Goal: Transaction & Acquisition: Purchase product/service

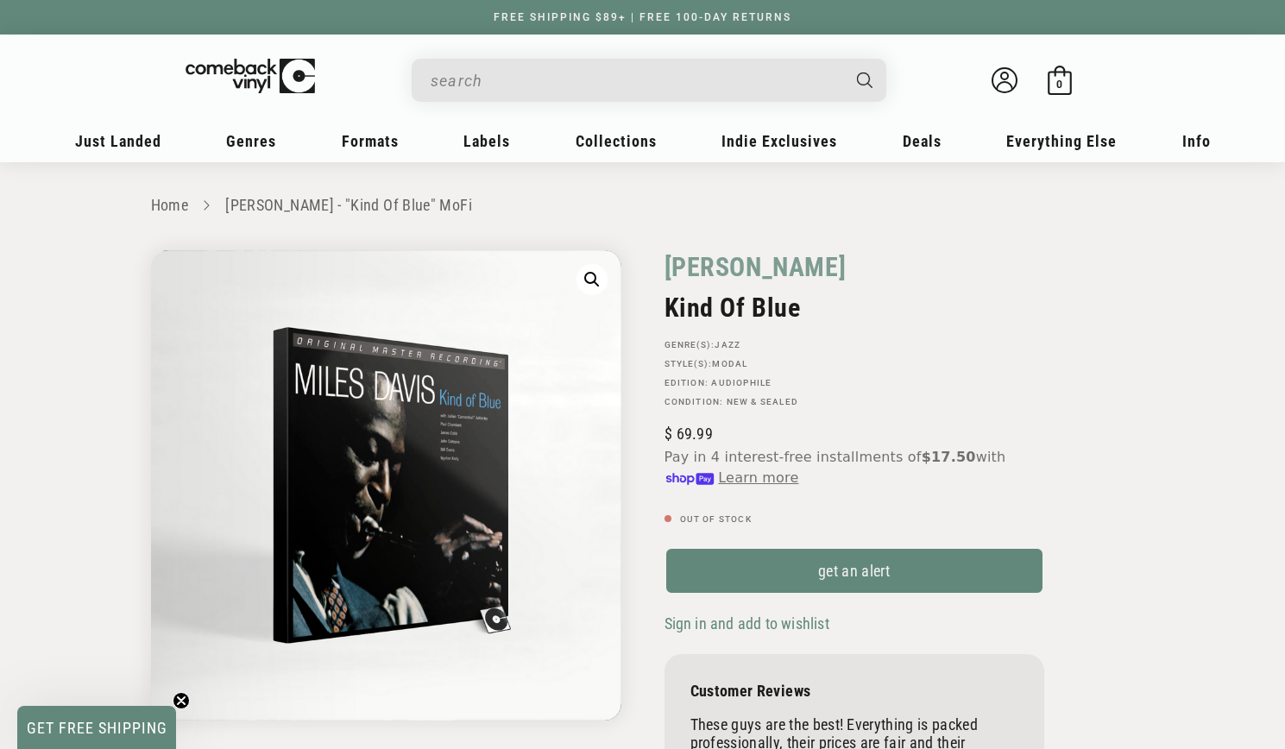
scroll to position [138, 0]
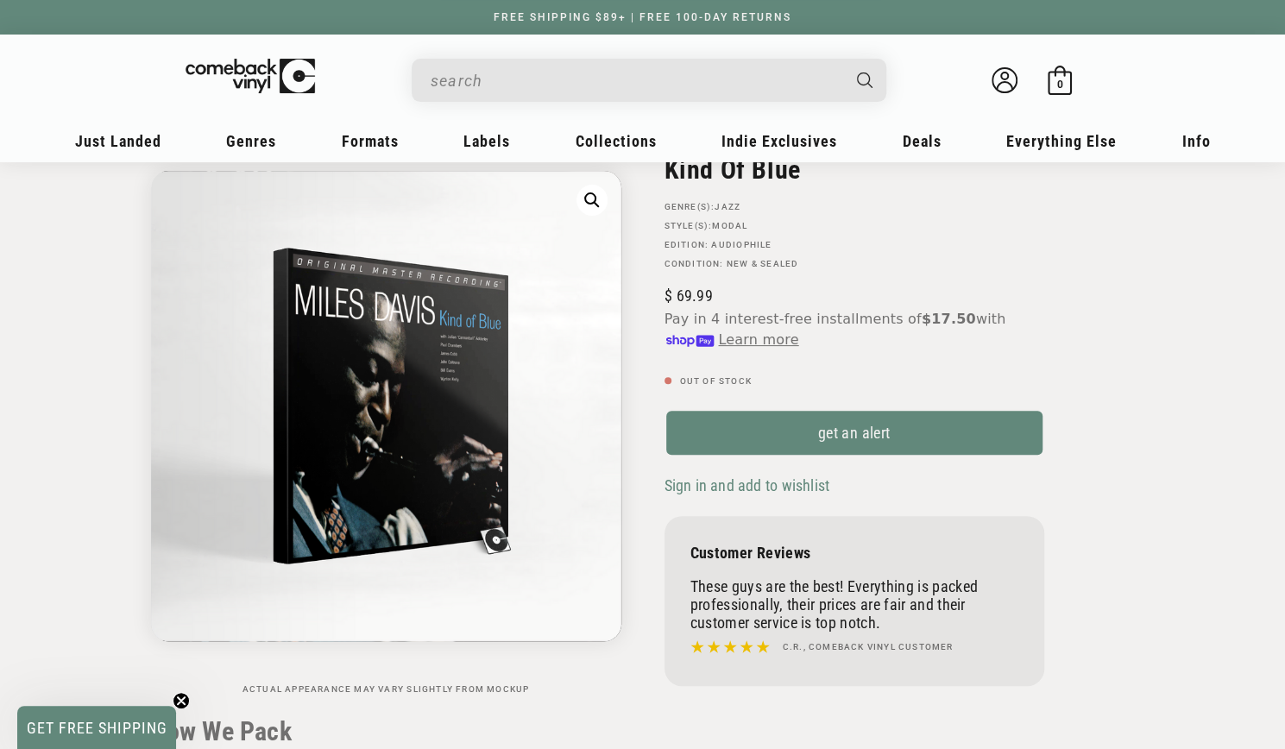
drag, startPoint x: 0, startPoint y: 0, endPoint x: 565, endPoint y: 81, distance: 570.4
click at [565, 81] on input "When autocomplete results are available use up and down arrows to review and en…" at bounding box center [635, 80] width 409 height 35
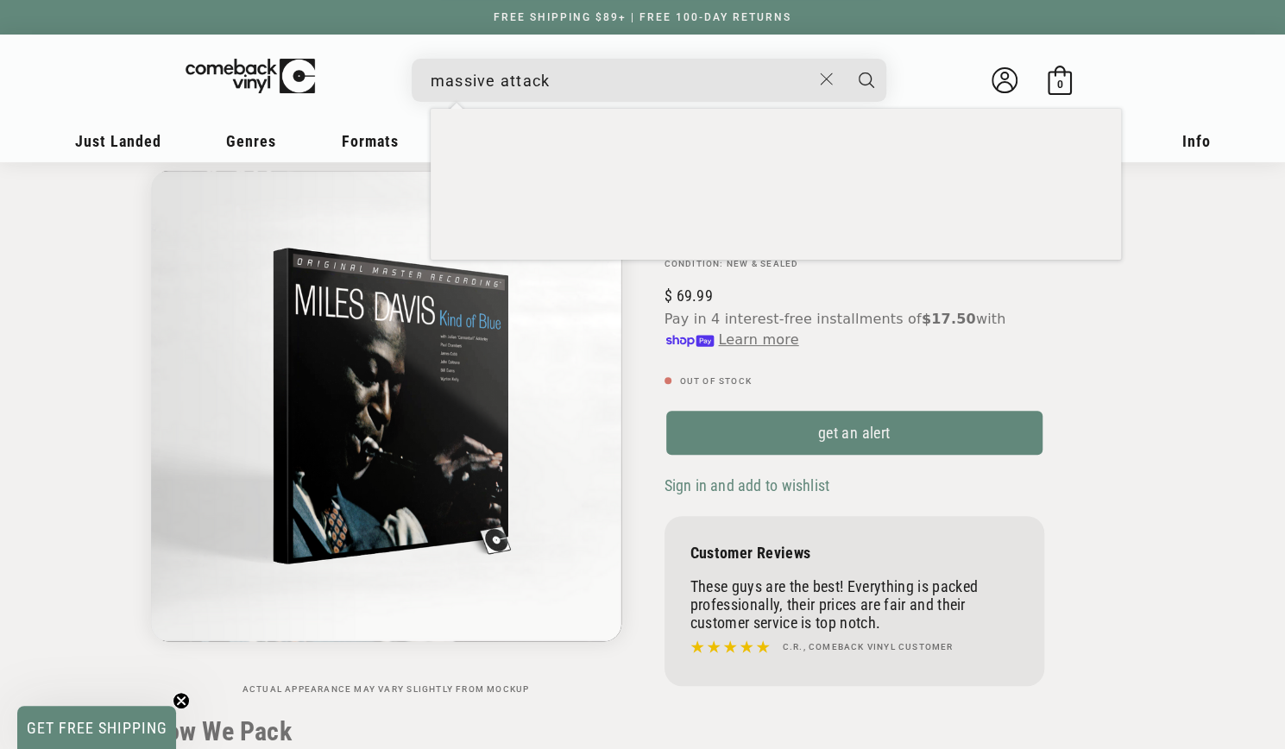
type input "massive attack"
click at [845, 59] on button "Search" at bounding box center [866, 80] width 43 height 43
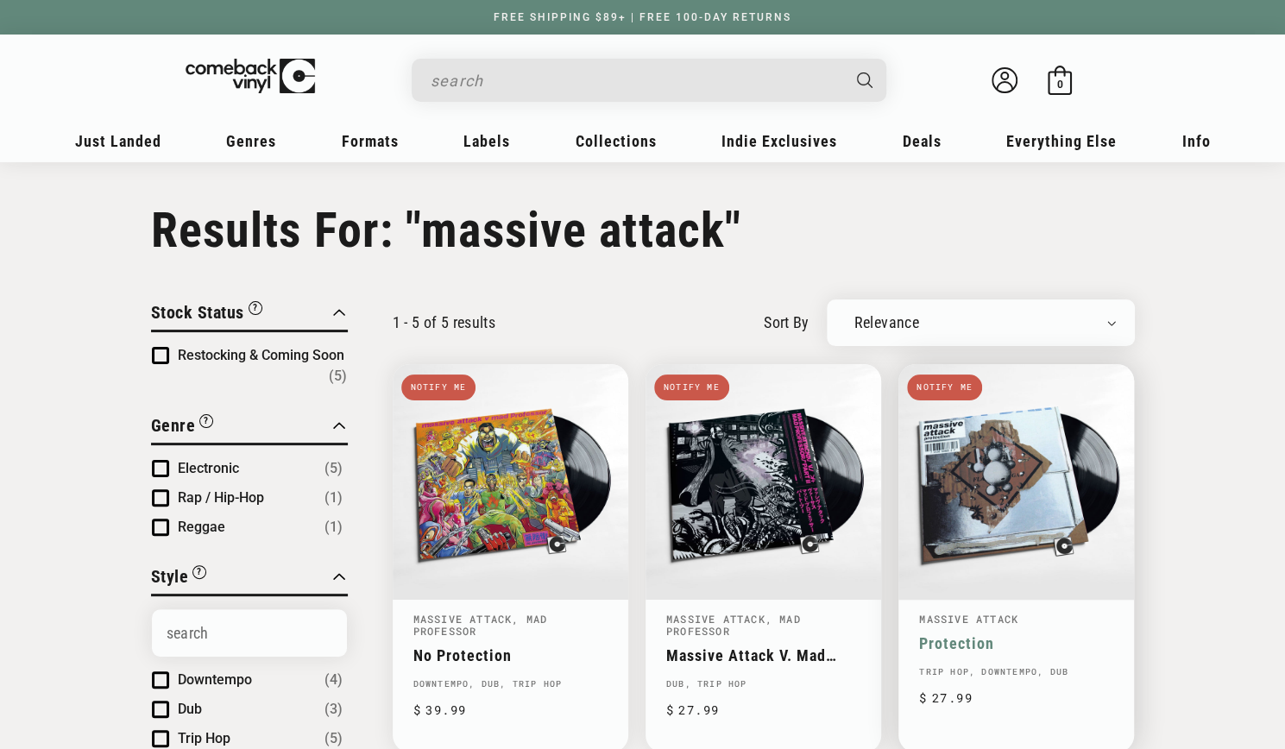
type input "massive attack"
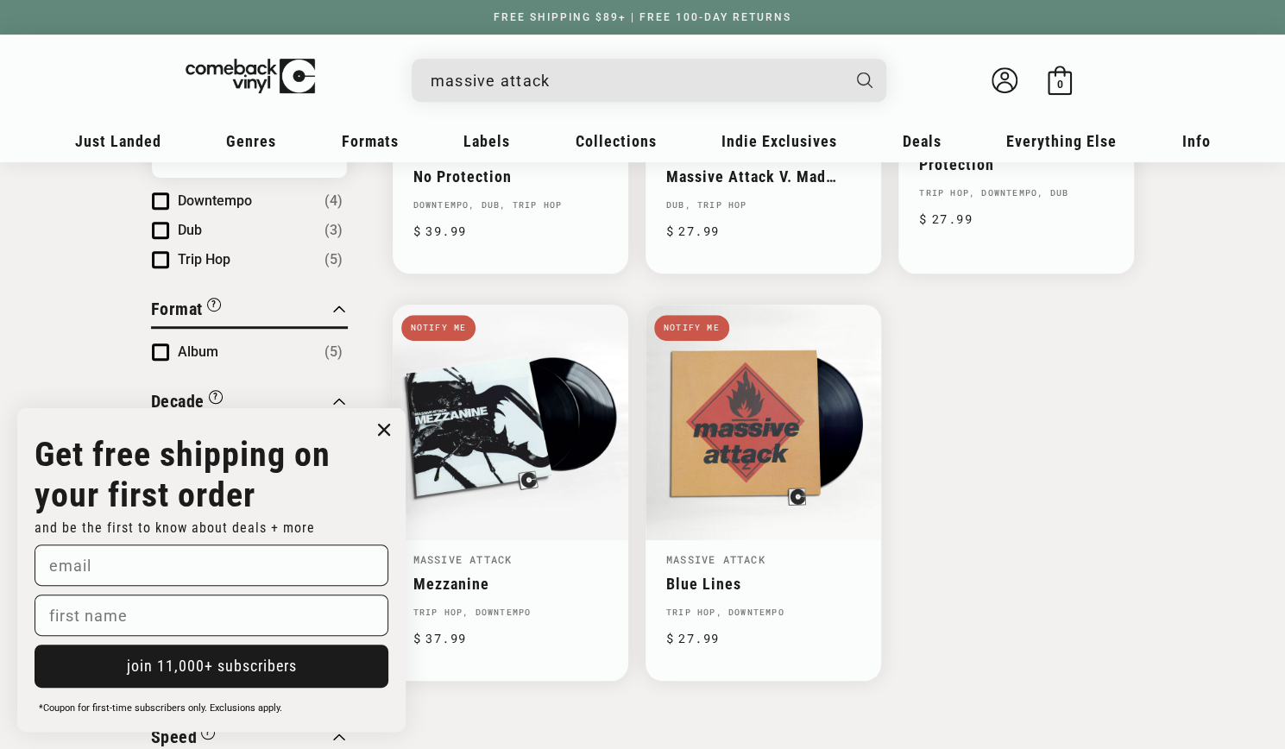
scroll to position [483, 0]
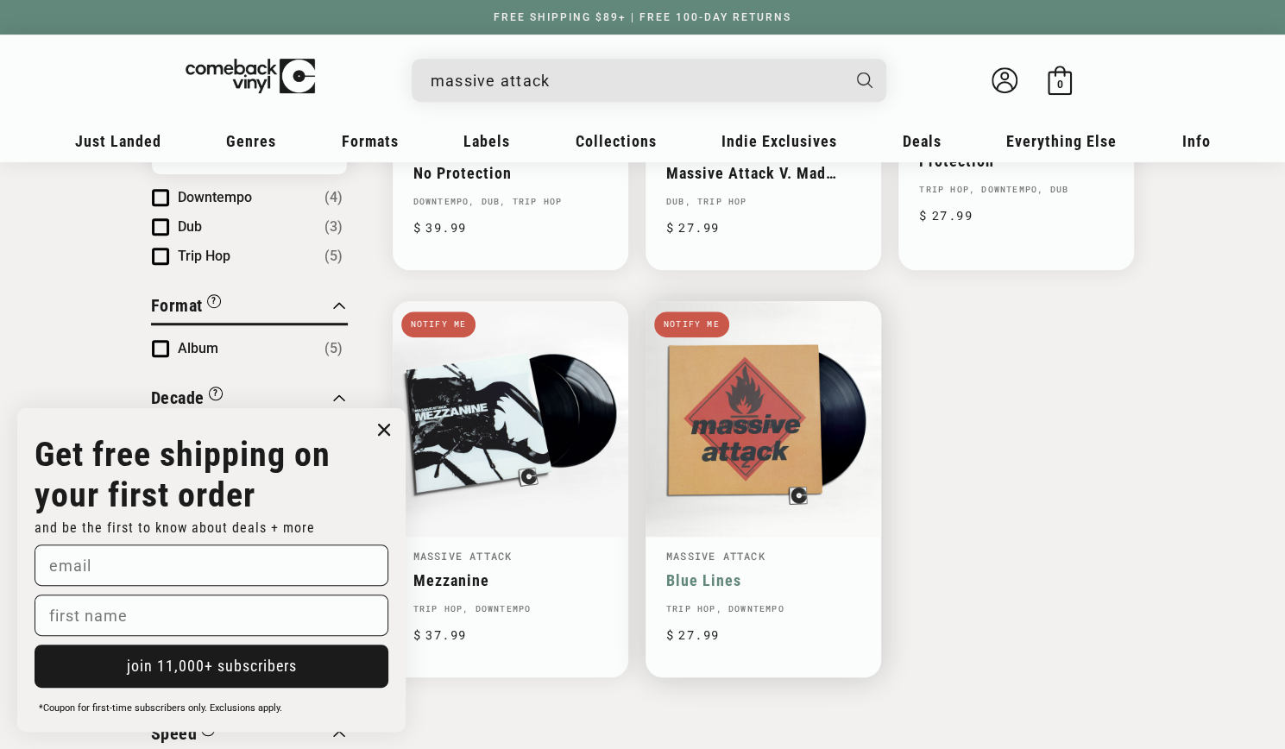
click at [743, 571] on link "Blue Lines" at bounding box center [763, 580] width 194 height 18
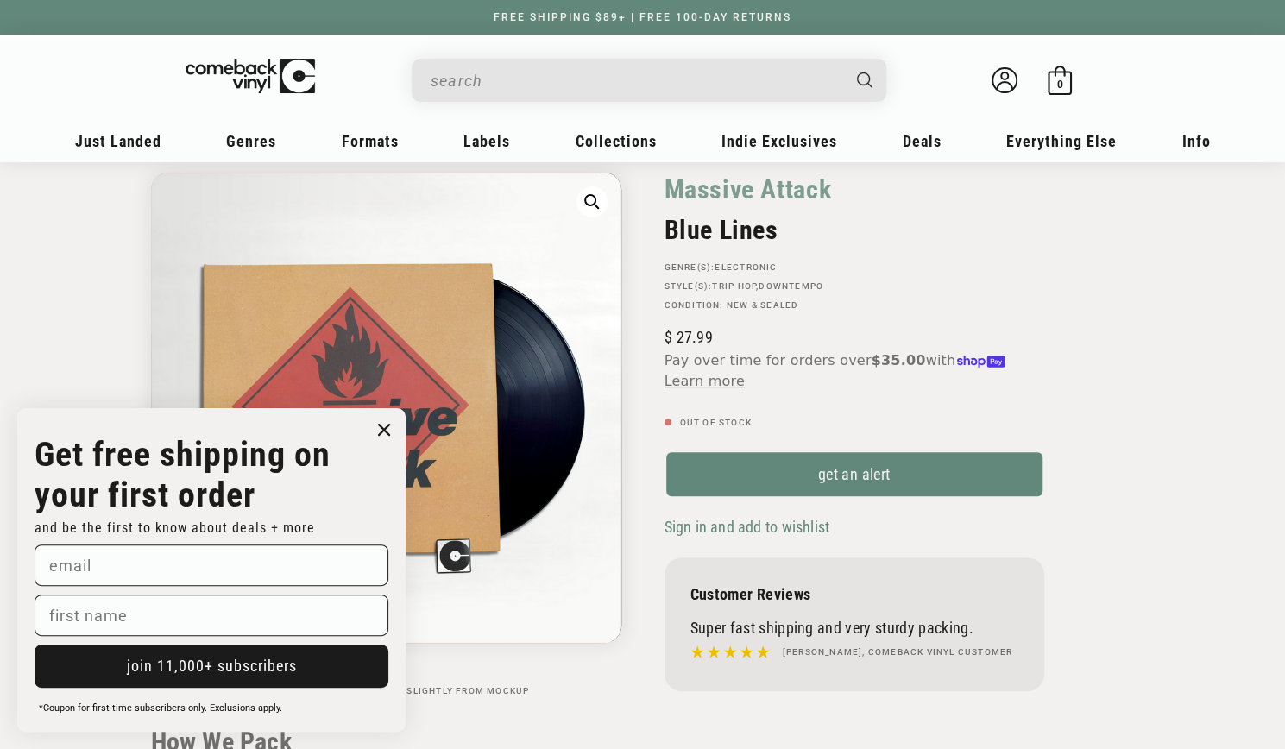
scroll to position [18, 0]
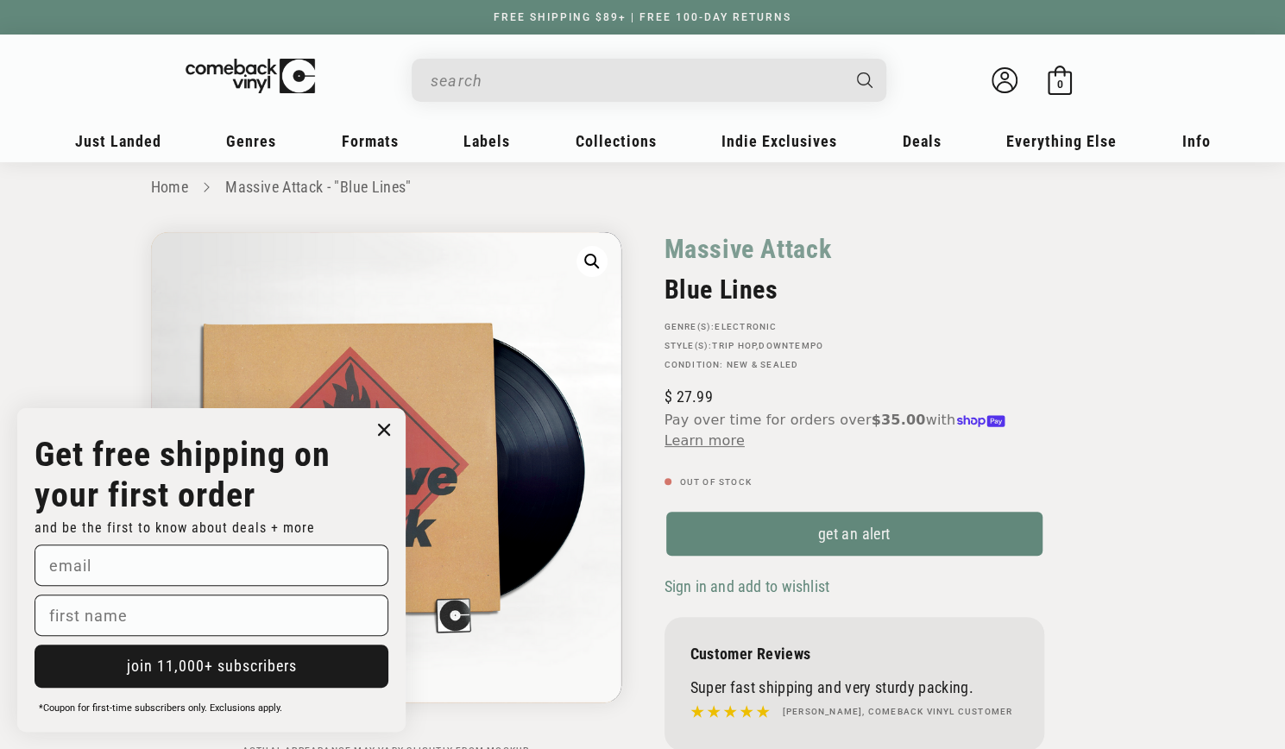
click at [544, 77] on input "When autocomplete results are available use up and down arrows to review and en…" at bounding box center [635, 80] width 409 height 35
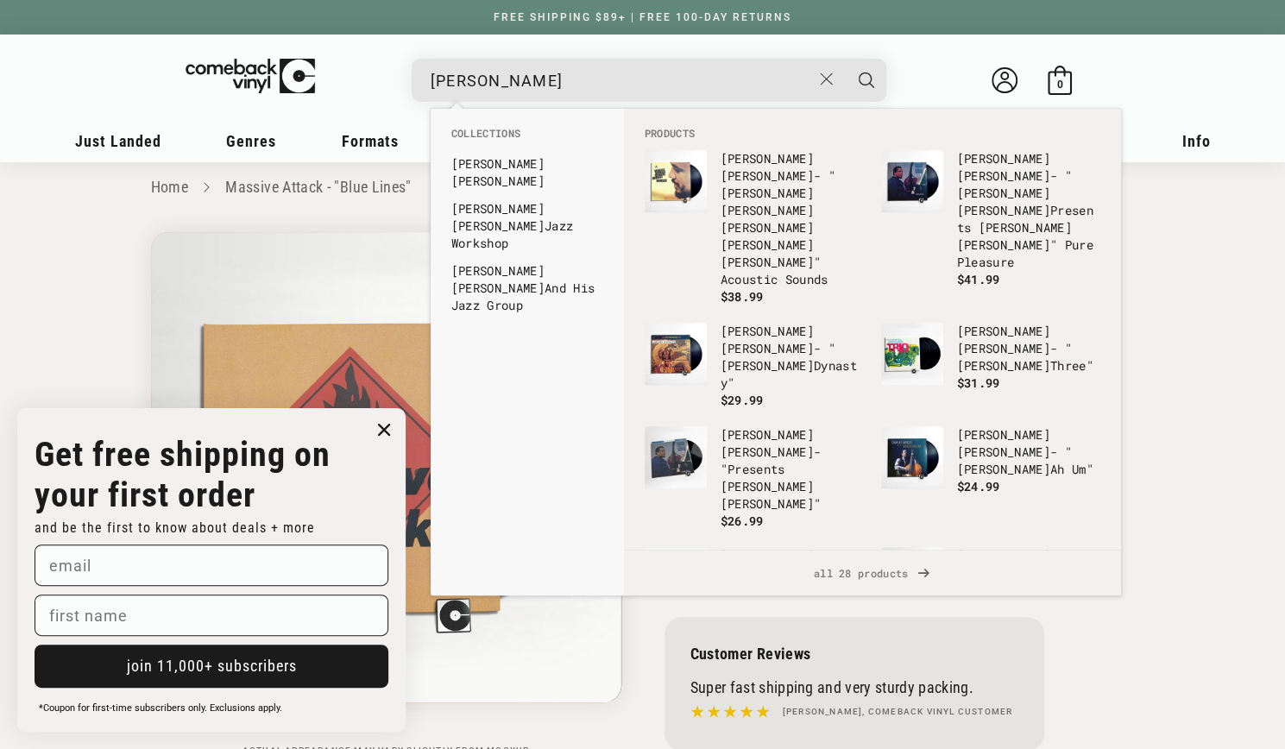
type input "mingus"
click at [845, 59] on button "Search" at bounding box center [866, 80] width 43 height 43
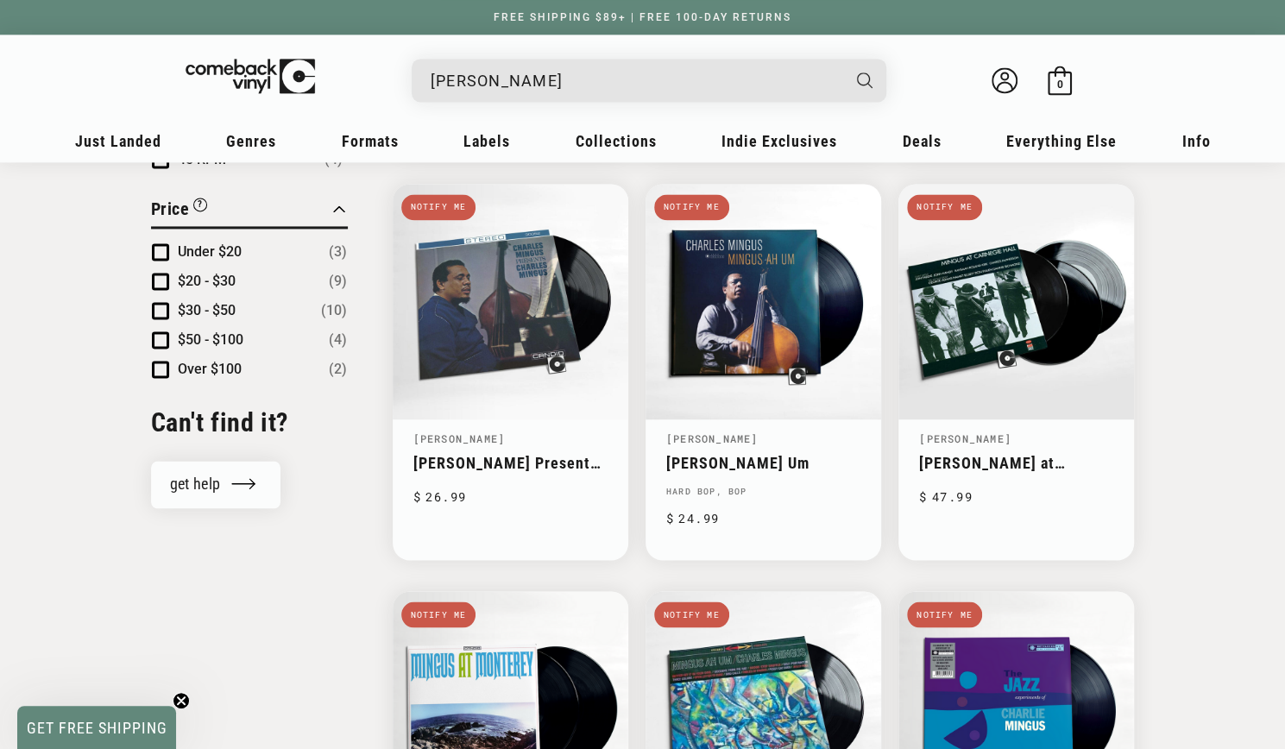
scroll to position [339, 0]
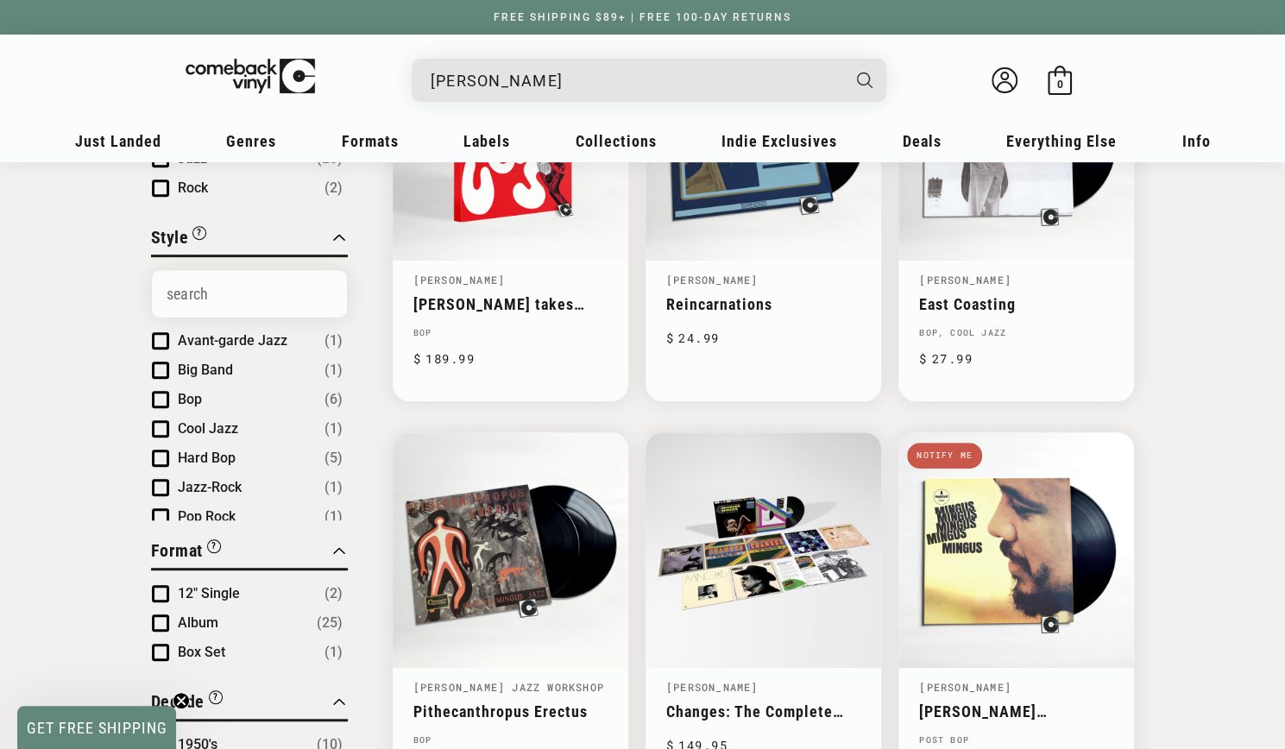
click at [1285, 174] on html "Skip to content You can't add more than to the bag. Item added to bag Item remo…" at bounding box center [642, 35] width 1285 height 749
click at [571, 78] on input "[PERSON_NAME]" at bounding box center [635, 80] width 409 height 35
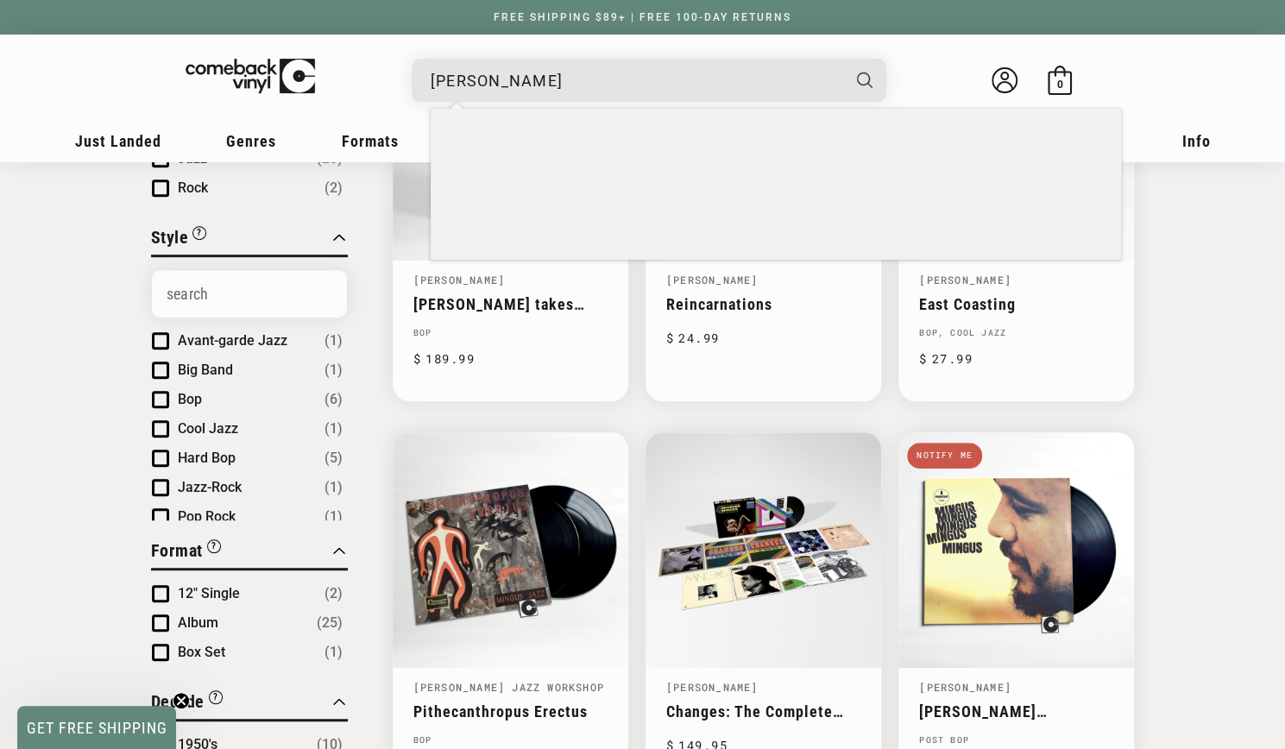
click at [571, 78] on input "mingus" at bounding box center [635, 80] width 409 height 35
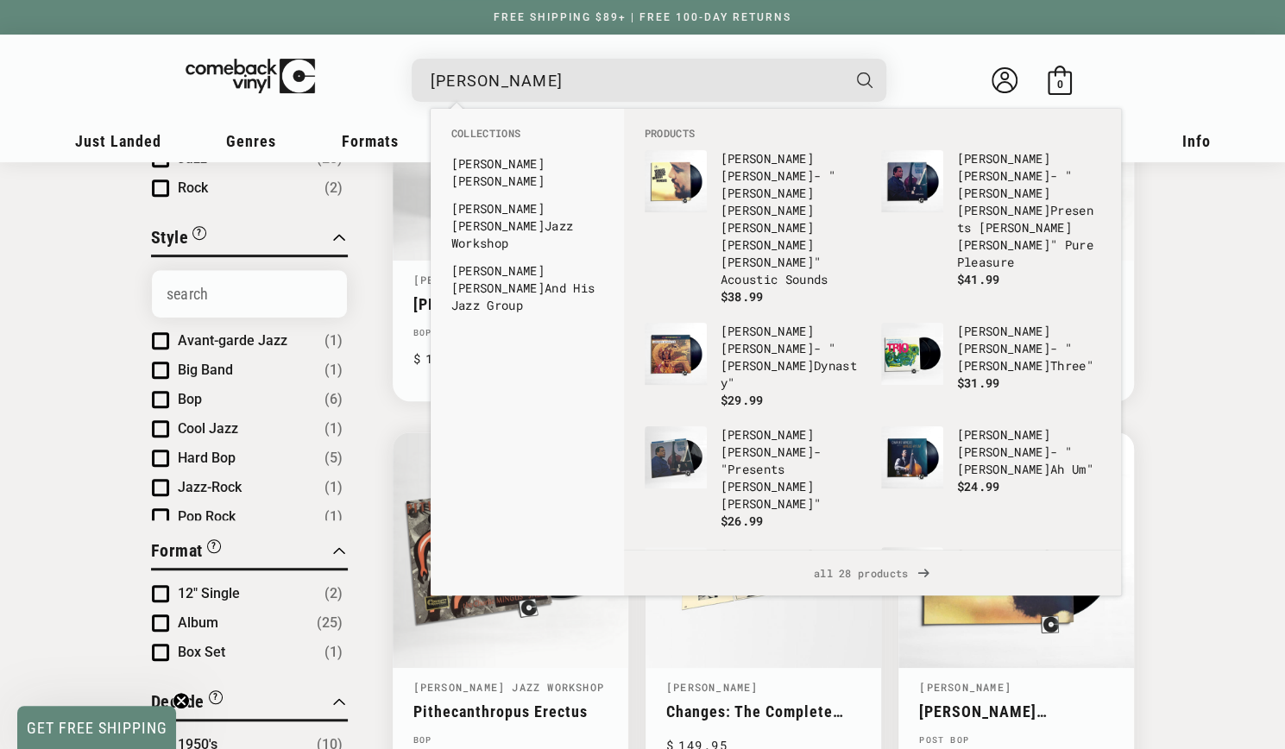
click at [460, 82] on input "mingus" at bounding box center [635, 80] width 409 height 35
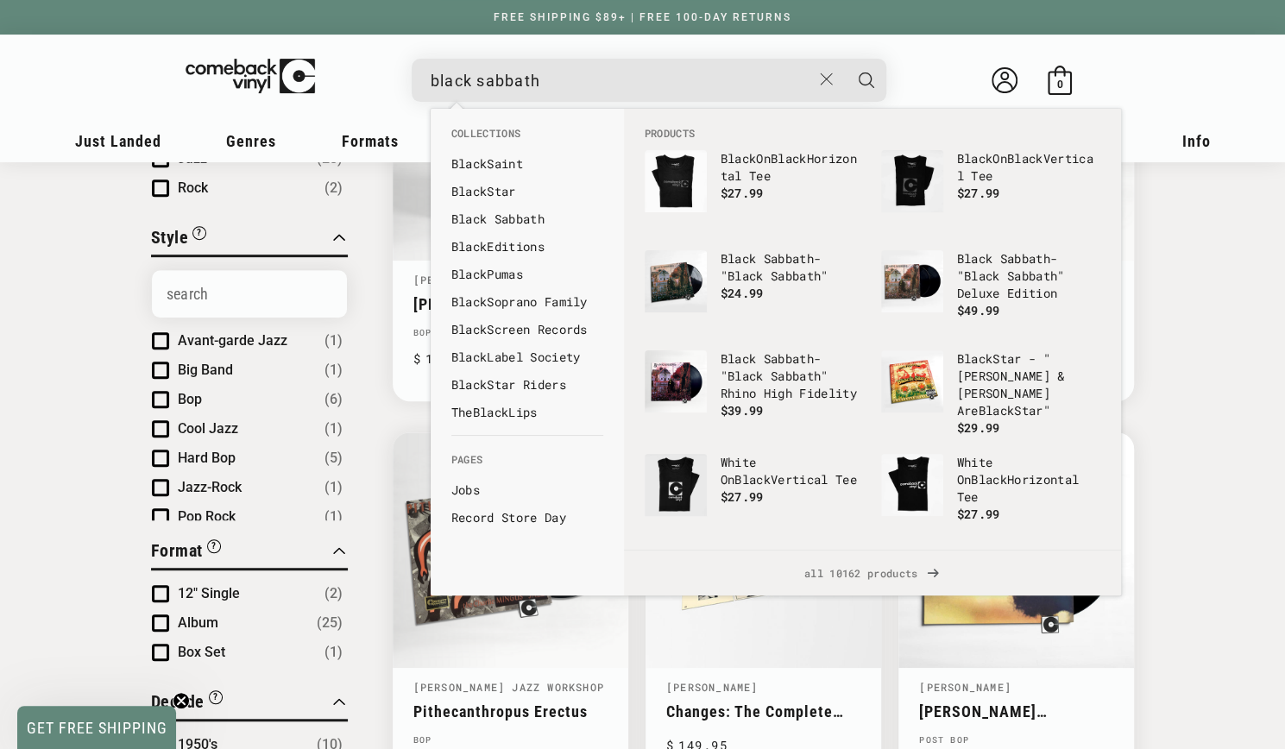
type input "black sabbath"
click at [845, 59] on button "Search" at bounding box center [866, 80] width 43 height 43
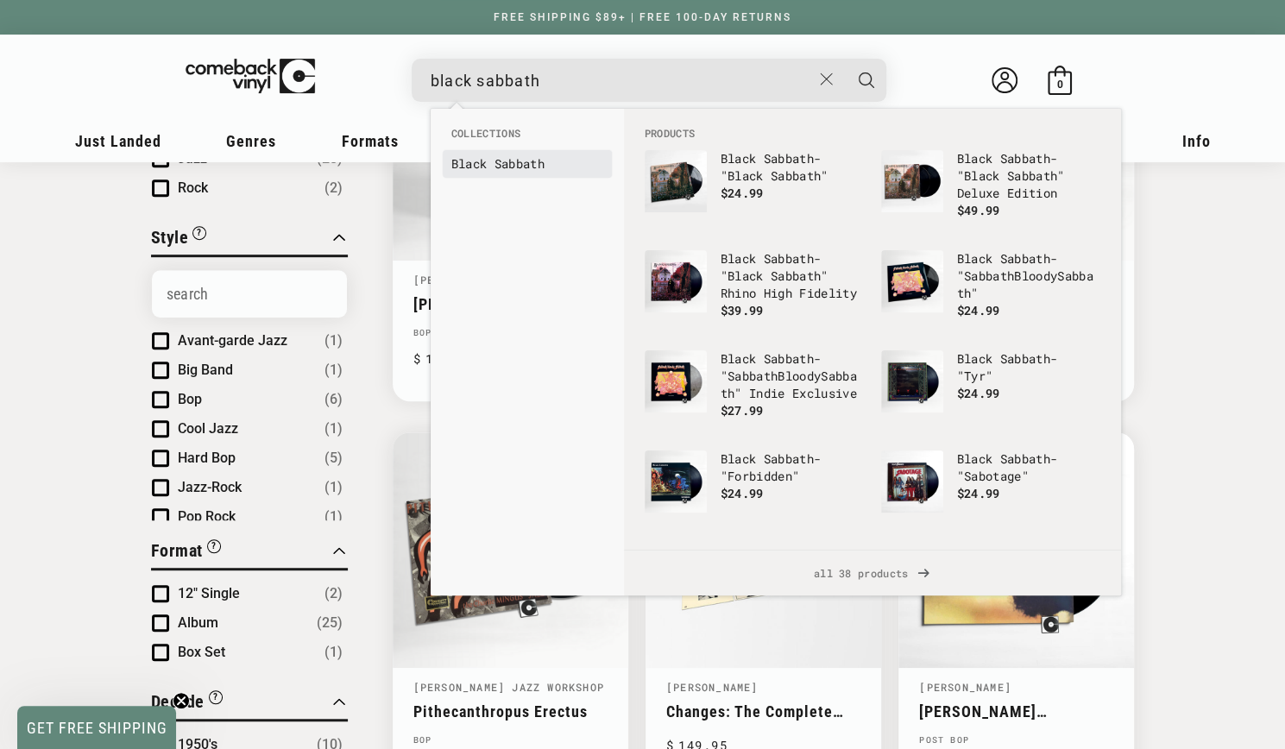
click at [490, 165] on link "Black Sabbath" at bounding box center [527, 163] width 152 height 17
